Goal: Find specific page/section: Find specific page/section

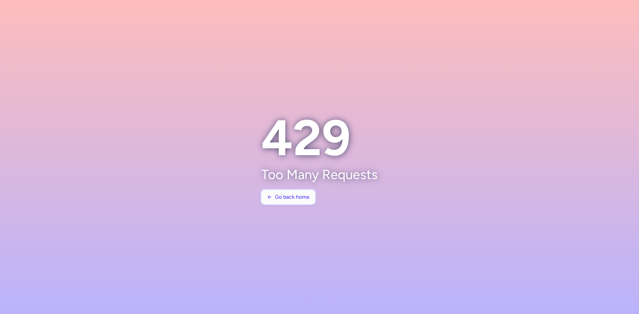
click at [295, 200] on span "Go back home" at bounding box center [292, 197] width 35 height 6
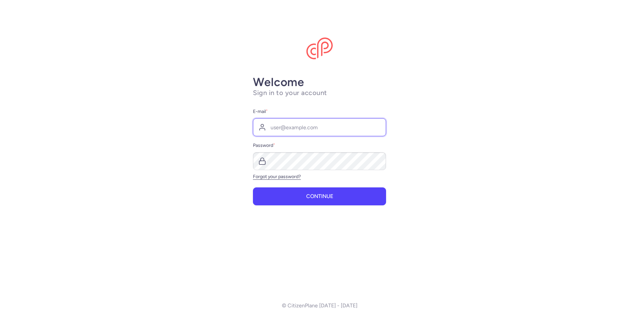
type input "[EMAIL_ADDRESS][DOMAIN_NAME]"
click at [295, 200] on button "Continue" at bounding box center [319, 197] width 133 height 18
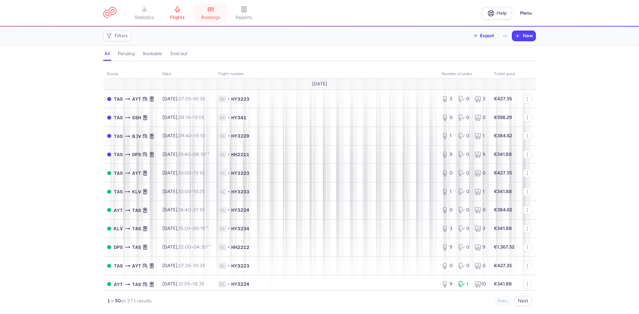
click at [208, 11] on link "bookings" at bounding box center [210, 13] width 33 height 15
